Goal: Transaction & Acquisition: Purchase product/service

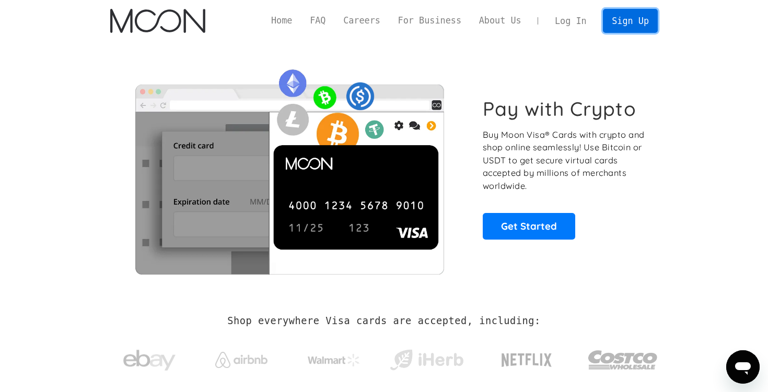
click at [632, 20] on link "Sign Up" at bounding box center [630, 21] width 54 height 24
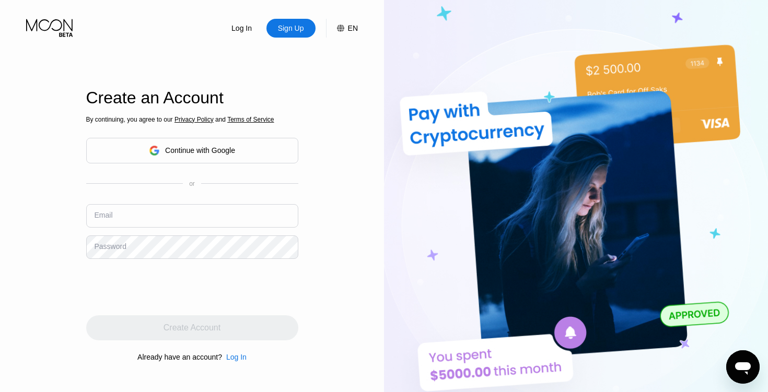
click at [207, 143] on div "Continue with Google" at bounding box center [192, 151] width 86 height 16
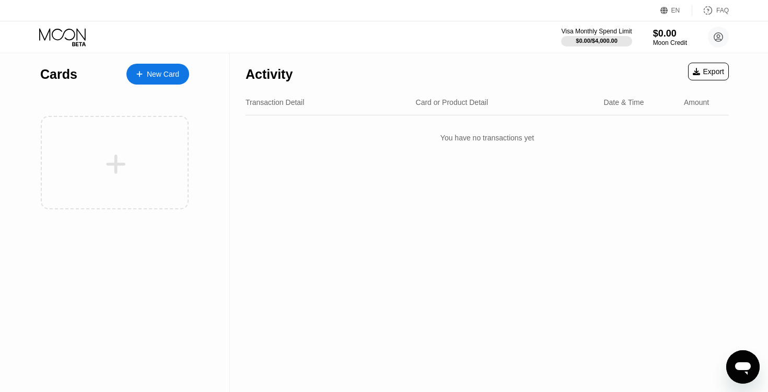
click at [165, 72] on div "New Card" at bounding box center [163, 74] width 32 height 9
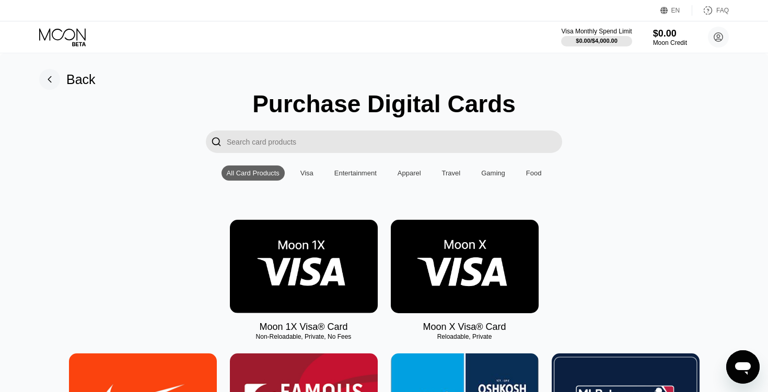
click at [461, 268] on img at bounding box center [465, 267] width 148 height 94
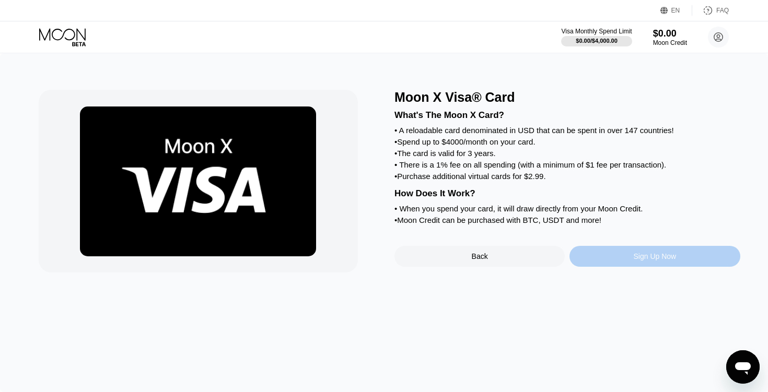
click at [629, 258] on div "Sign Up Now" at bounding box center [655, 256] width 170 height 21
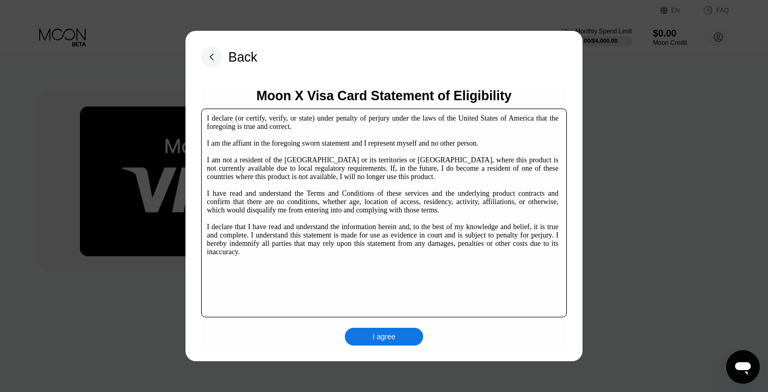
scroll to position [154, 0]
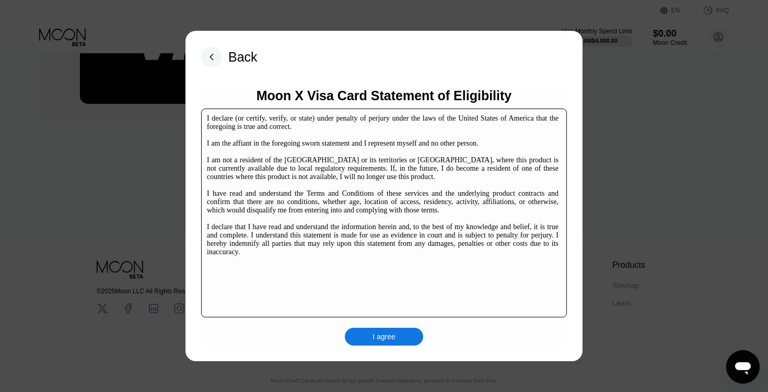
click at [390, 333] on div "I agree" at bounding box center [384, 336] width 23 height 9
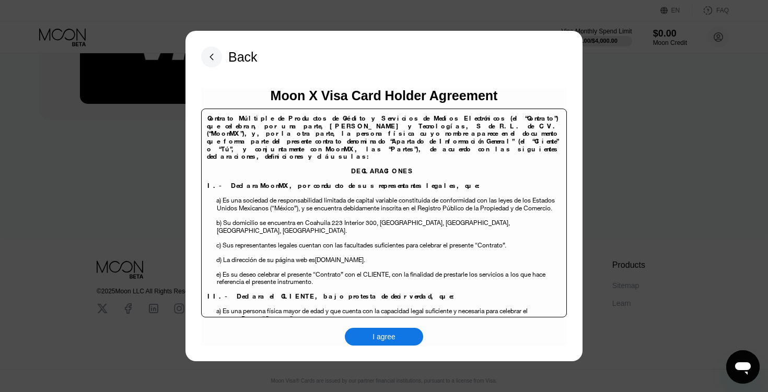
click at [383, 336] on div "I agree" at bounding box center [384, 336] width 23 height 9
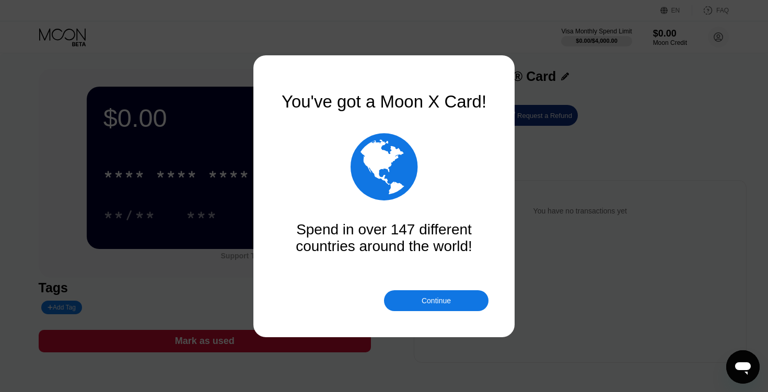
click at [429, 302] on div "Continue" at bounding box center [436, 301] width 29 height 8
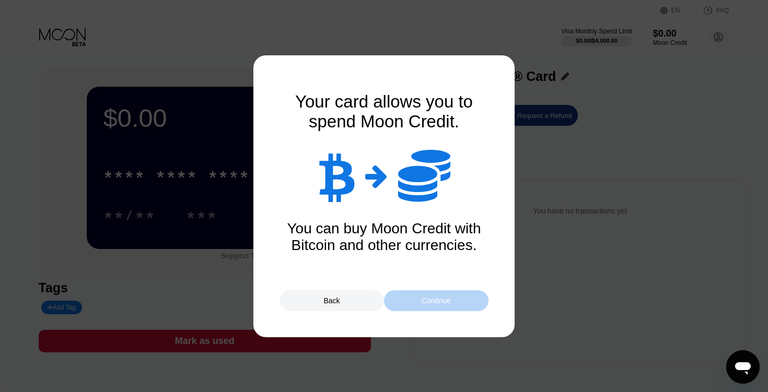
click at [422, 302] on div "Continue" at bounding box center [436, 301] width 29 height 8
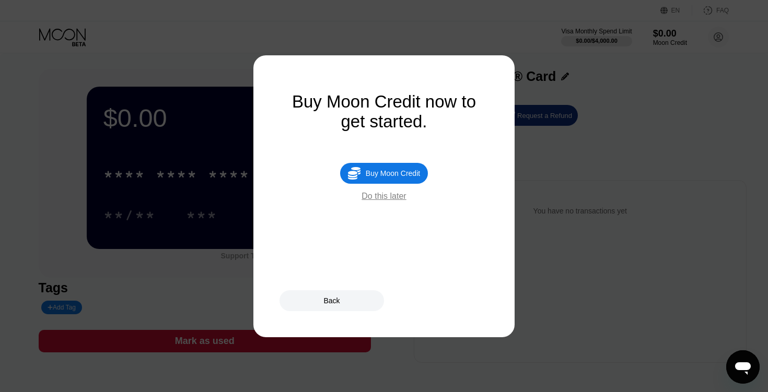
click at [386, 199] on div "Do this later" at bounding box center [384, 196] width 44 height 9
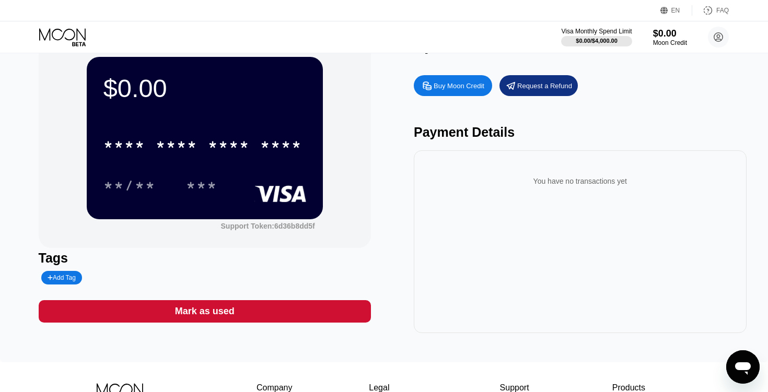
scroll to position [13, 0]
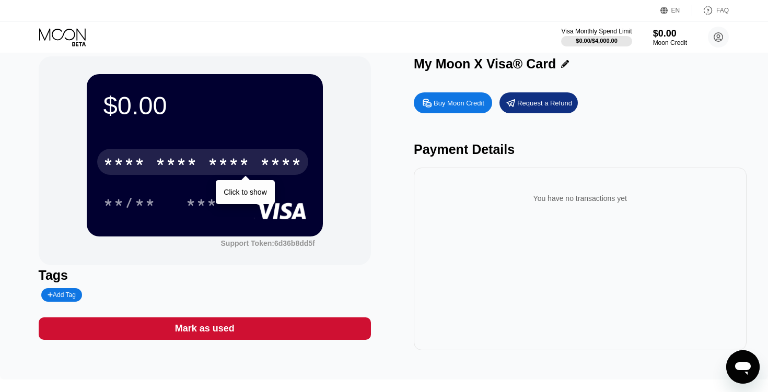
click at [275, 159] on div "****" at bounding box center [281, 163] width 42 height 17
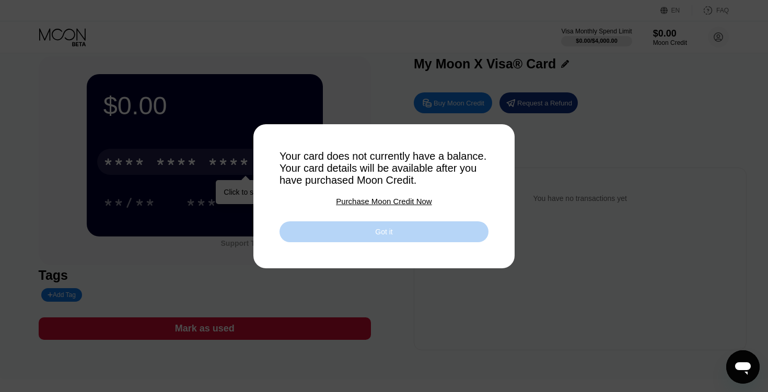
click at [354, 227] on div "Got it" at bounding box center [384, 232] width 209 height 21
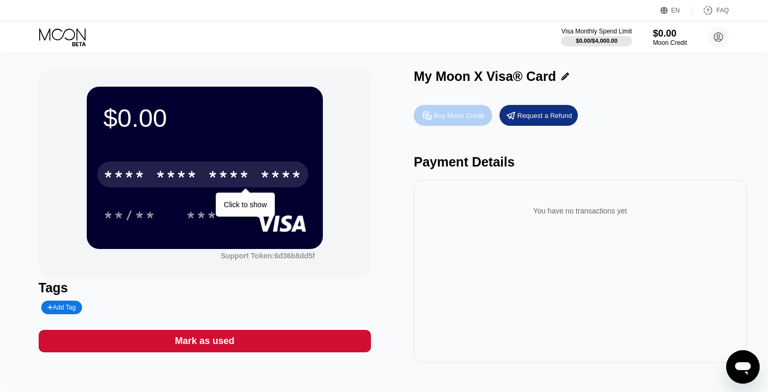
click at [450, 115] on div "Buy Moon Credit" at bounding box center [459, 115] width 51 height 9
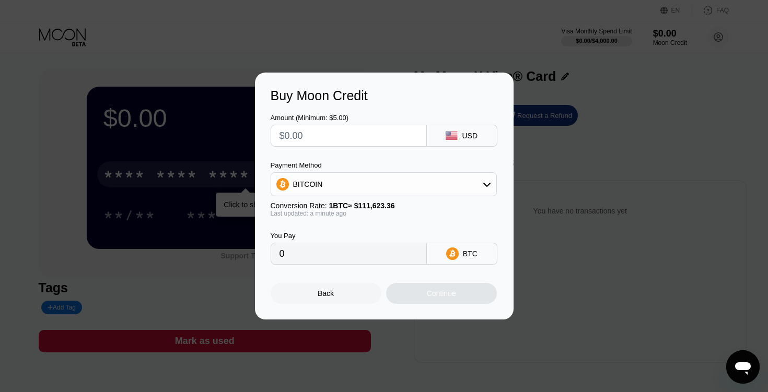
click at [486, 186] on icon at bounding box center [486, 185] width 7 height 4
click at [401, 165] on div "Payment Method" at bounding box center [384, 165] width 226 height 8
click at [411, 154] on div "Amount (Minimum: $5.00) USD Payment Method BITCOIN BITCOIN USDT on TRON Convers…" at bounding box center [384, 183] width 227 height 161
click at [357, 273] on div "Back Continue" at bounding box center [384, 284] width 227 height 39
click at [327, 270] on div "Back Continue" at bounding box center [384, 284] width 227 height 39
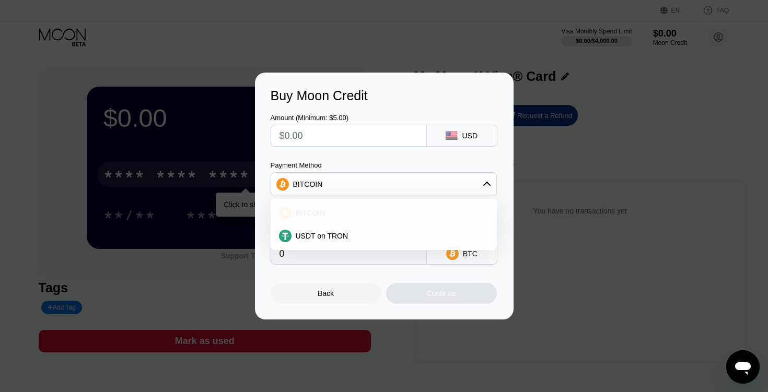
click at [342, 213] on div "BITCOIN" at bounding box center [390, 213] width 197 height 8
click at [349, 186] on div "BITCOIN" at bounding box center [383, 184] width 225 height 21
click at [323, 236] on span "USDT on TRON" at bounding box center [322, 236] width 53 height 8
type input "0.00"
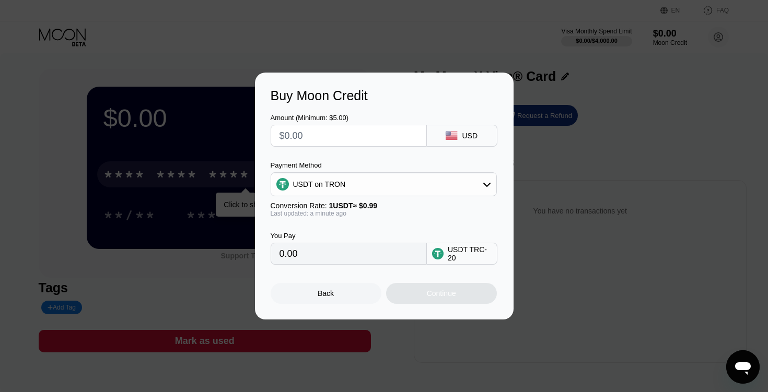
click at [349, 216] on div "Last updated: a minute ago" at bounding box center [384, 213] width 226 height 7
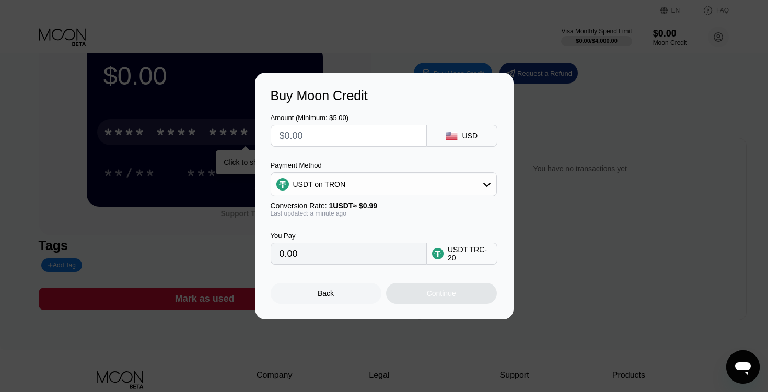
scroll to position [45, 0]
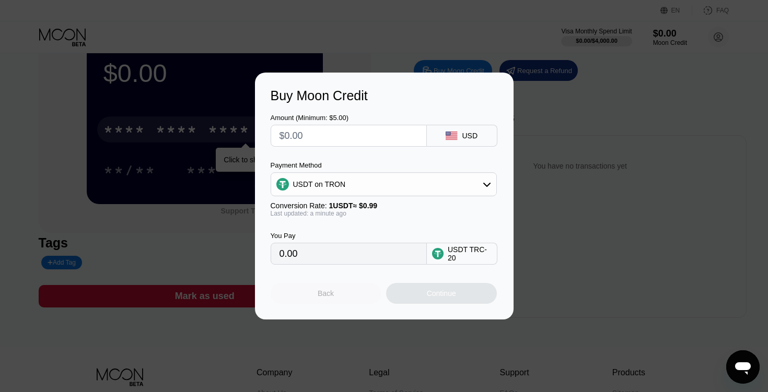
click at [326, 298] on div "Back" at bounding box center [326, 293] width 111 height 21
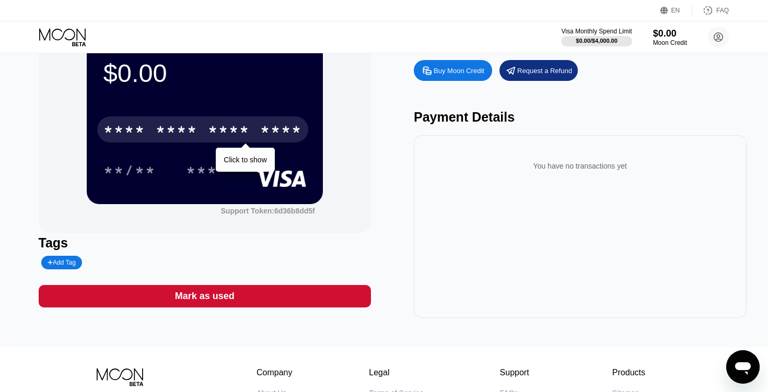
scroll to position [0, 0]
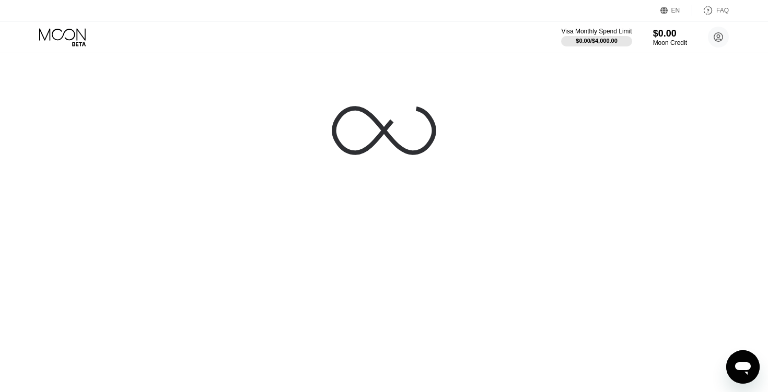
click at [70, 33] on icon at bounding box center [63, 37] width 49 height 18
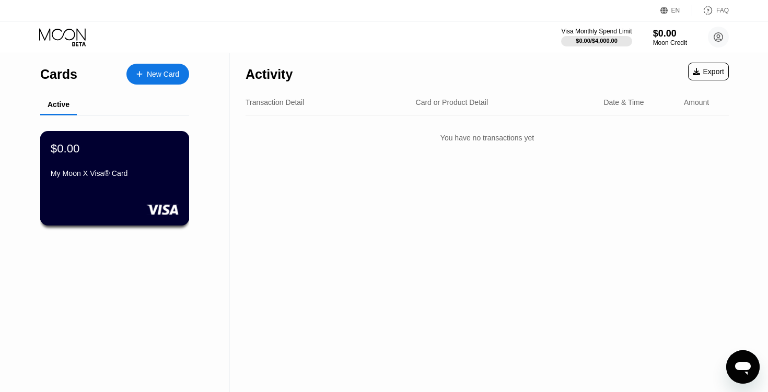
click at [100, 182] on div "My Moon X Visa® Card" at bounding box center [115, 175] width 128 height 13
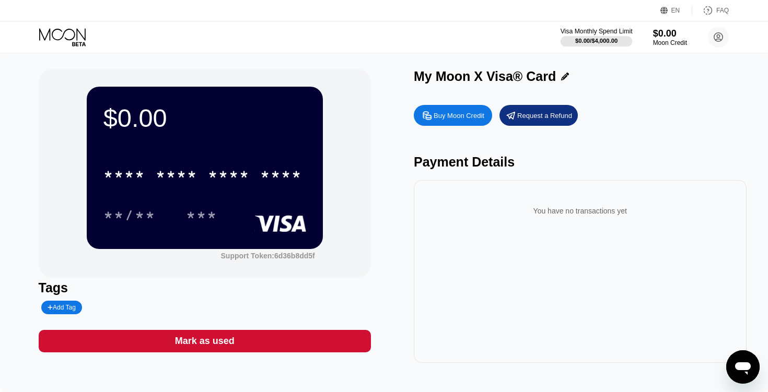
click at [589, 44] on div at bounding box center [597, 41] width 72 height 10
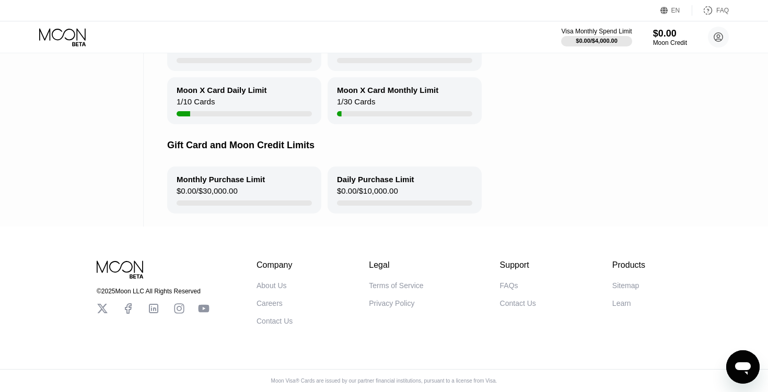
scroll to position [188, 0]
